Goal: Navigation & Orientation: Find specific page/section

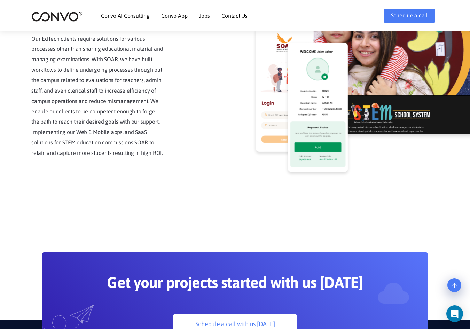
scroll to position [1584, 0]
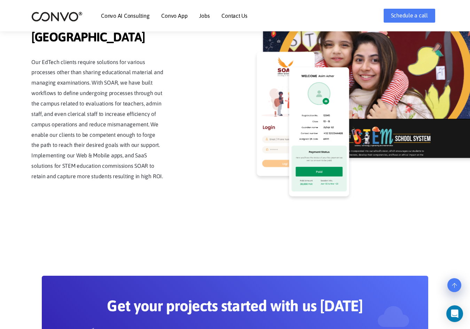
click at [136, 23] on li "Convo AI Consulting" at bounding box center [125, 16] width 48 height 30
click at [135, 15] on link "Convo AI Consulting" at bounding box center [125, 16] width 48 height 6
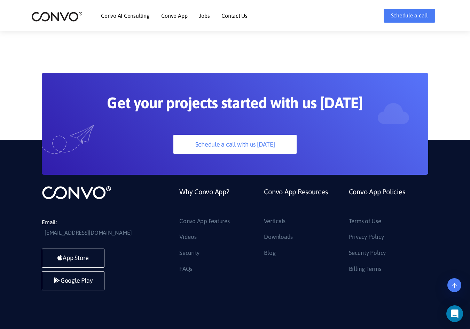
scroll to position [1793, 0]
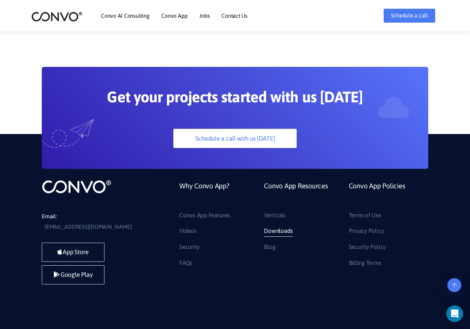
click at [278, 226] on link "Downloads" at bounding box center [278, 231] width 29 height 11
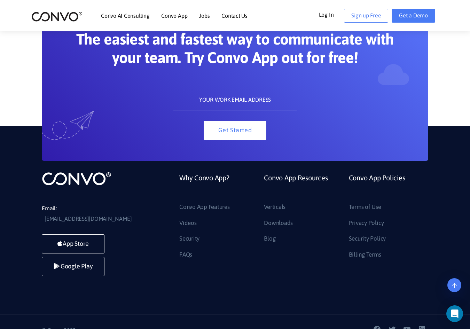
scroll to position [641, 0]
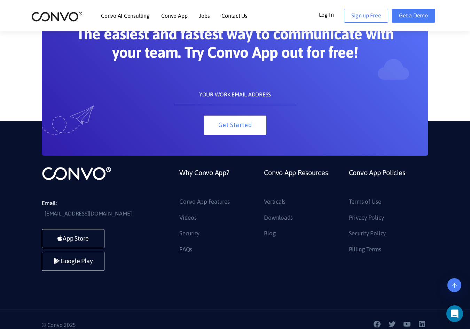
click at [218, 169] on link "Why Convo App?" at bounding box center [204, 181] width 50 height 30
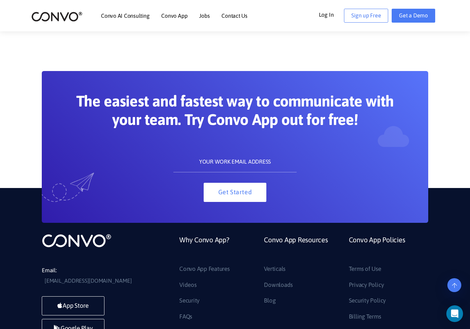
scroll to position [502, 0]
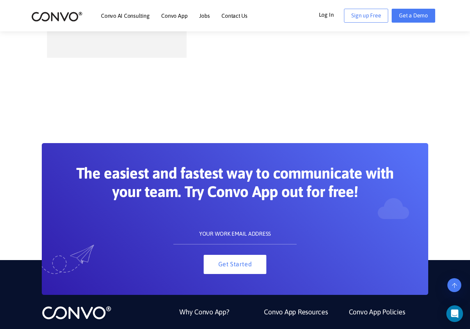
drag, startPoint x: 67, startPoint y: 22, endPoint x: 68, endPoint y: 15, distance: 7.4
click at [68, 15] on div "Convo AI Consulting Convo App Convo App Features Jobs Contact Us Log In Get a D…" at bounding box center [235, 16] width 418 height 30
drag, startPoint x: 235, startPoint y: 187, endPoint x: 236, endPoint y: 176, distance: 10.8
click at [235, 180] on h2 "The easiest and fastest way to communicate with your team. Try Convo App out fo…" at bounding box center [235, 185] width 320 height 42
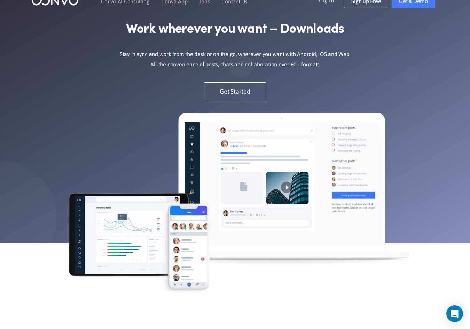
scroll to position [0, 0]
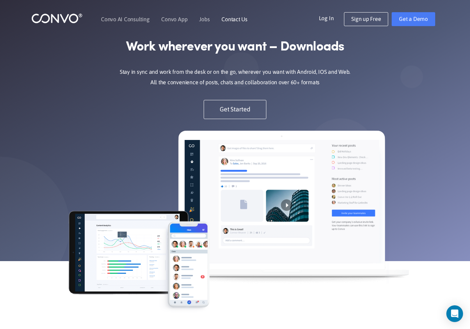
drag, startPoint x: 223, startPoint y: 23, endPoint x: 223, endPoint y: 15, distance: 8.4
click at [223, 21] on li "Contact Us" at bounding box center [234, 19] width 26 height 30
click at [224, 18] on link "Contact Us" at bounding box center [234, 19] width 26 height 6
drag, startPoint x: 224, startPoint y: 13, endPoint x: 224, endPoint y: 21, distance: 8.4
click at [224, 21] on li "Contact Us" at bounding box center [234, 19] width 26 height 30
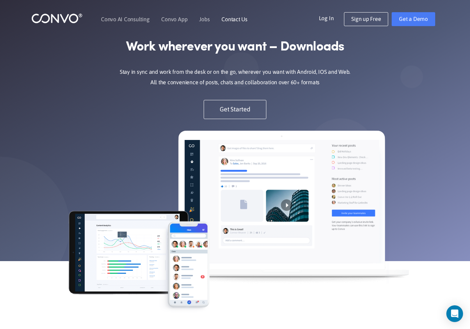
click at [225, 16] on li "Contact Us" at bounding box center [234, 19] width 26 height 30
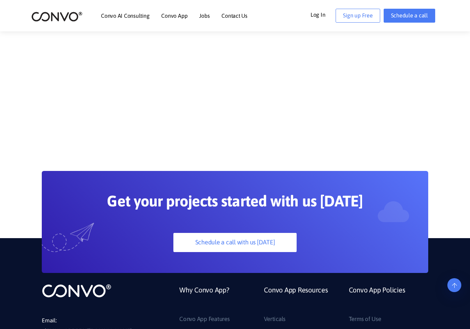
scroll to position [666, 0]
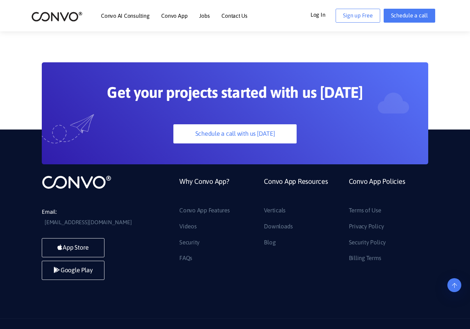
click at [197, 12] on ul "Convo AI Consulting Convo App Convo App Features Jobs Contact Us" at bounding box center [174, 16] width 147 height 30
click at [198, 15] on ul "Convo AI Consulting Convo App Convo App Features Jobs Contact Us" at bounding box center [174, 16] width 147 height 30
click at [199, 17] on link "Jobs" at bounding box center [204, 16] width 10 height 6
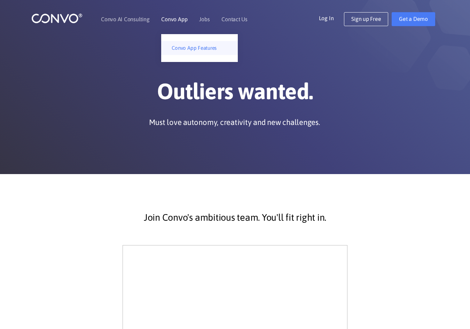
click at [186, 46] on link "Convo App Features" at bounding box center [199, 48] width 77 height 14
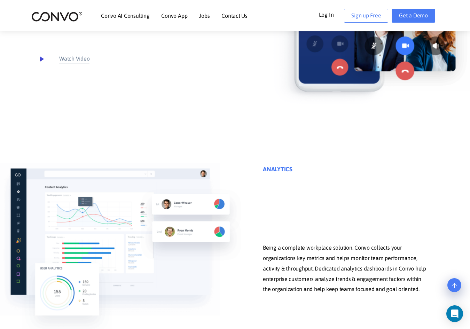
scroll to position [2020, 0]
